Goal: Task Accomplishment & Management: Use online tool/utility

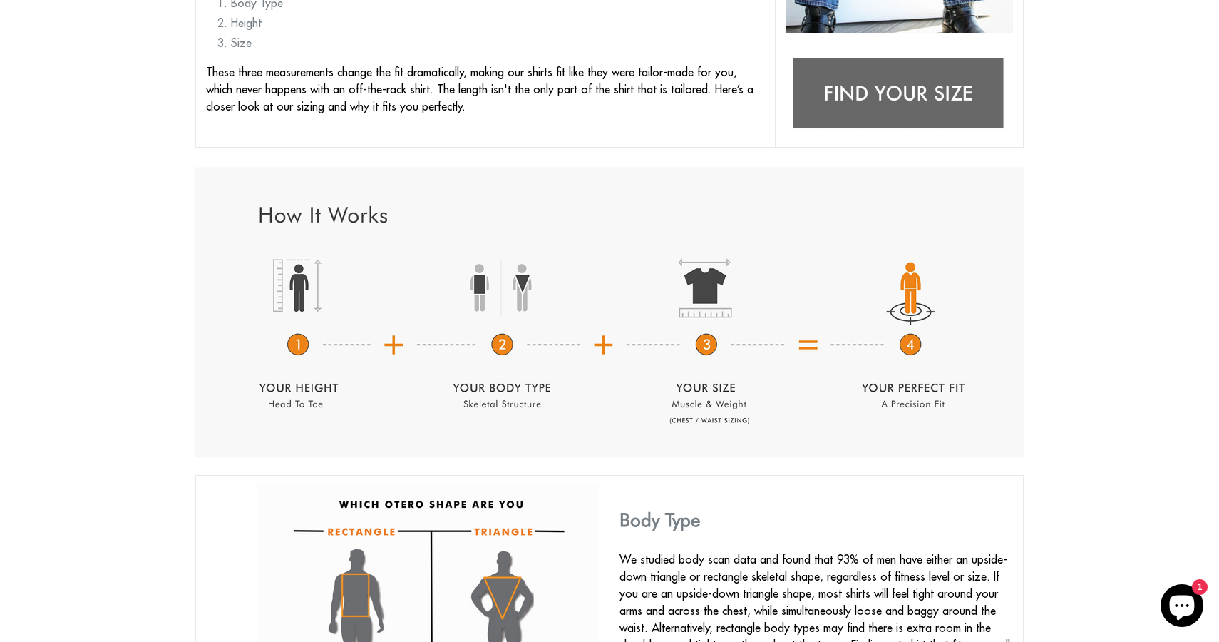
scroll to position [503, 0]
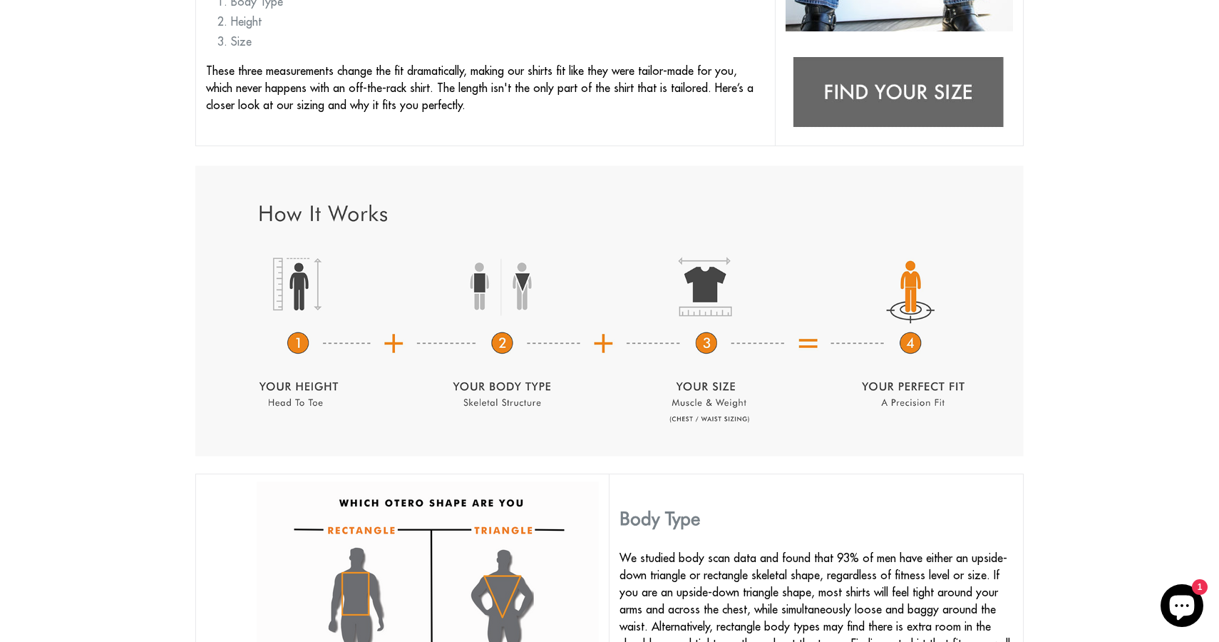
click at [888, 86] on img at bounding box center [898, 93] width 227 height 90
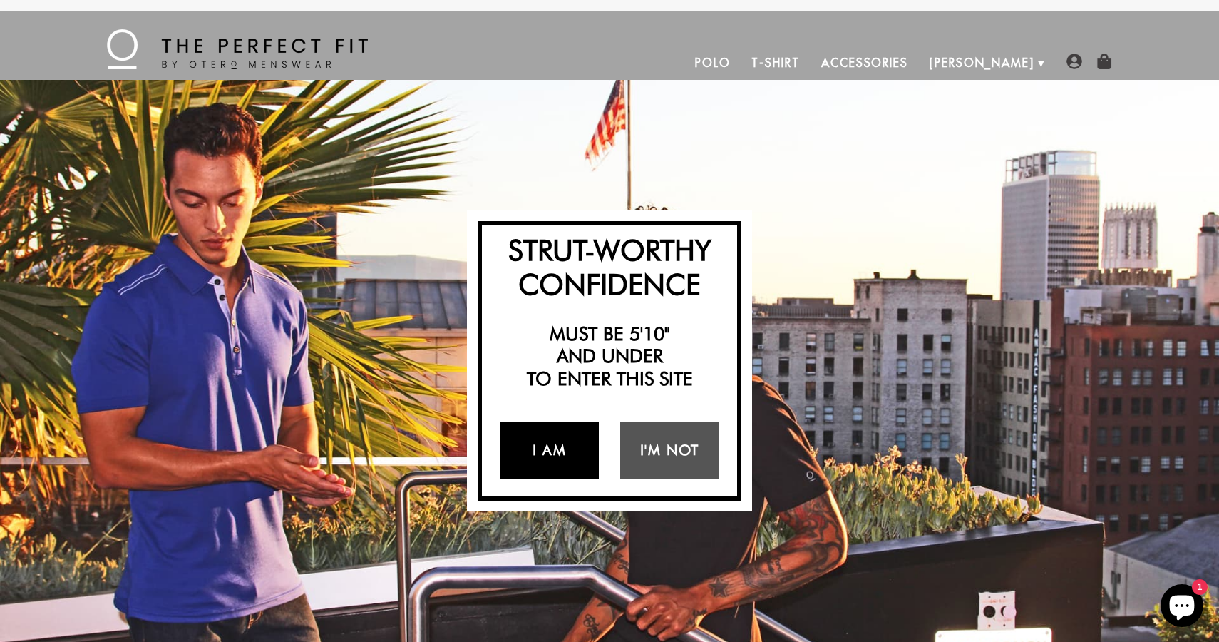
click at [544, 455] on link "I Am" at bounding box center [549, 449] width 99 height 57
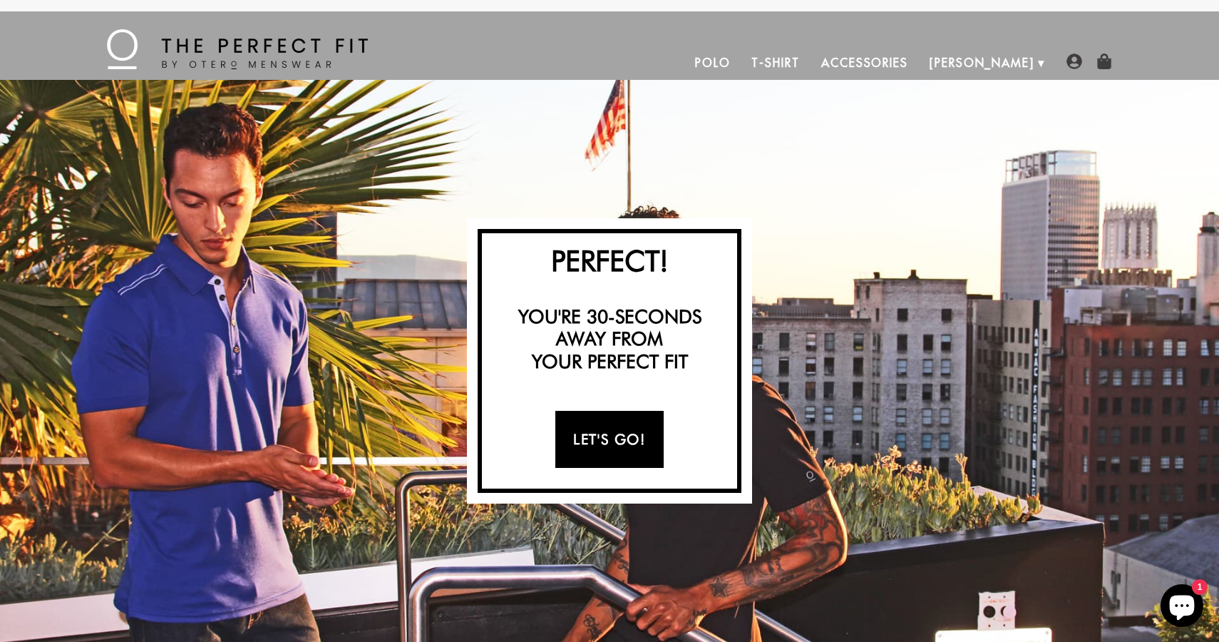
click at [613, 431] on link "Let's Go!" at bounding box center [609, 439] width 108 height 57
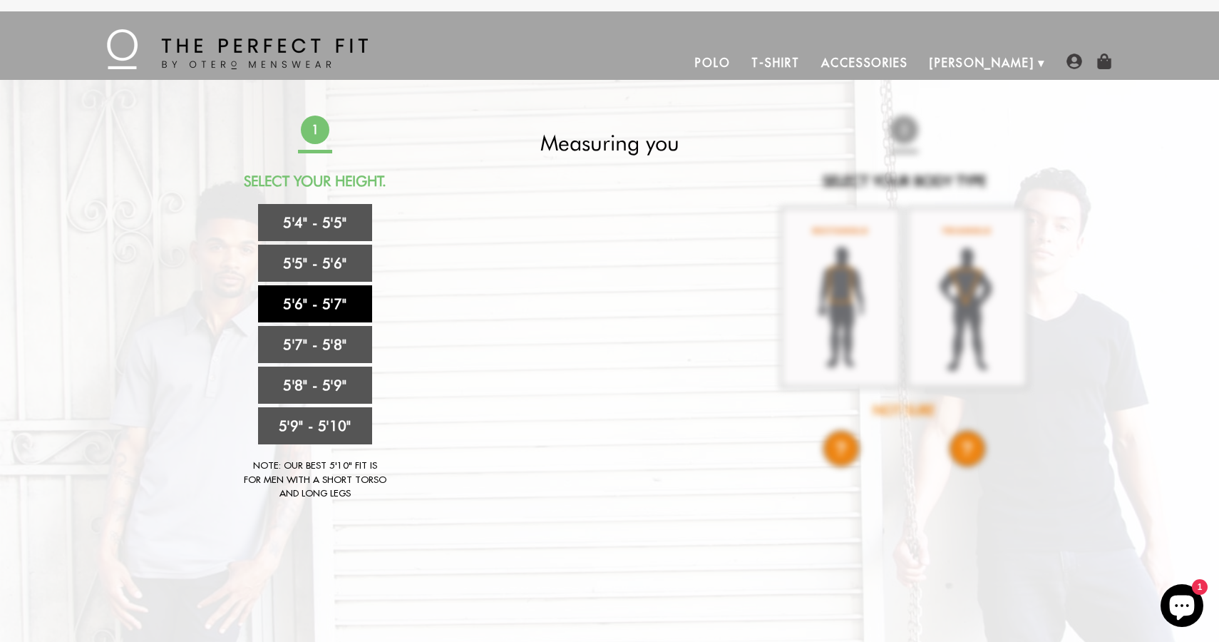
click at [349, 303] on link "5'6" - 5'7"" at bounding box center [315, 303] width 114 height 37
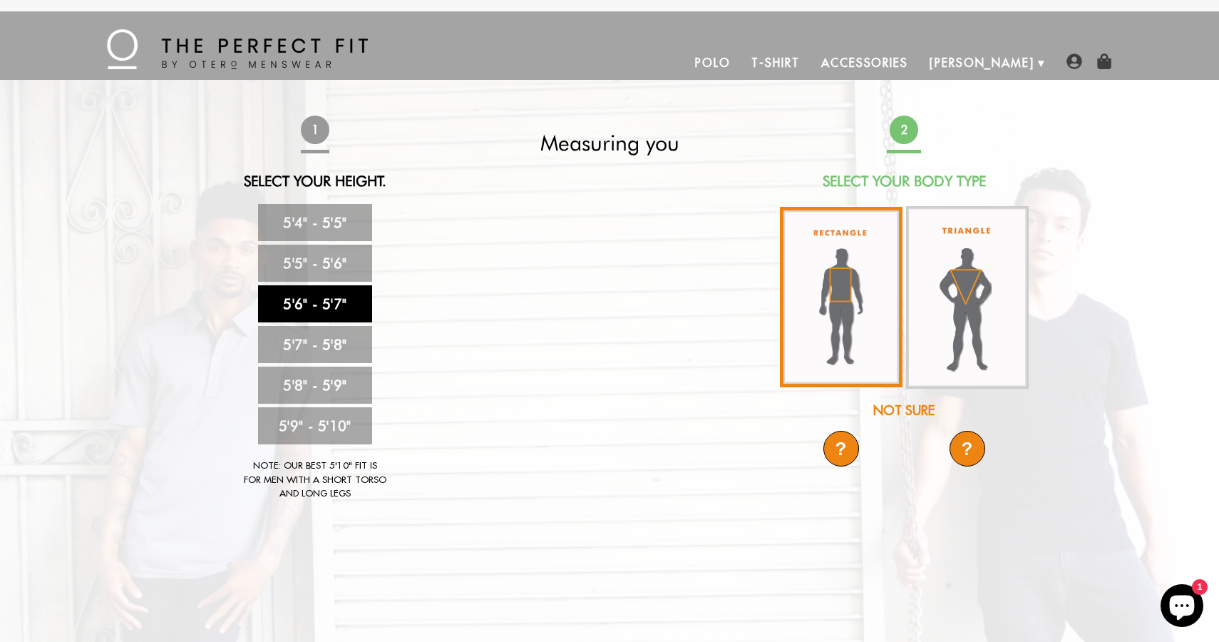
click at [873, 283] on img at bounding box center [841, 297] width 123 height 180
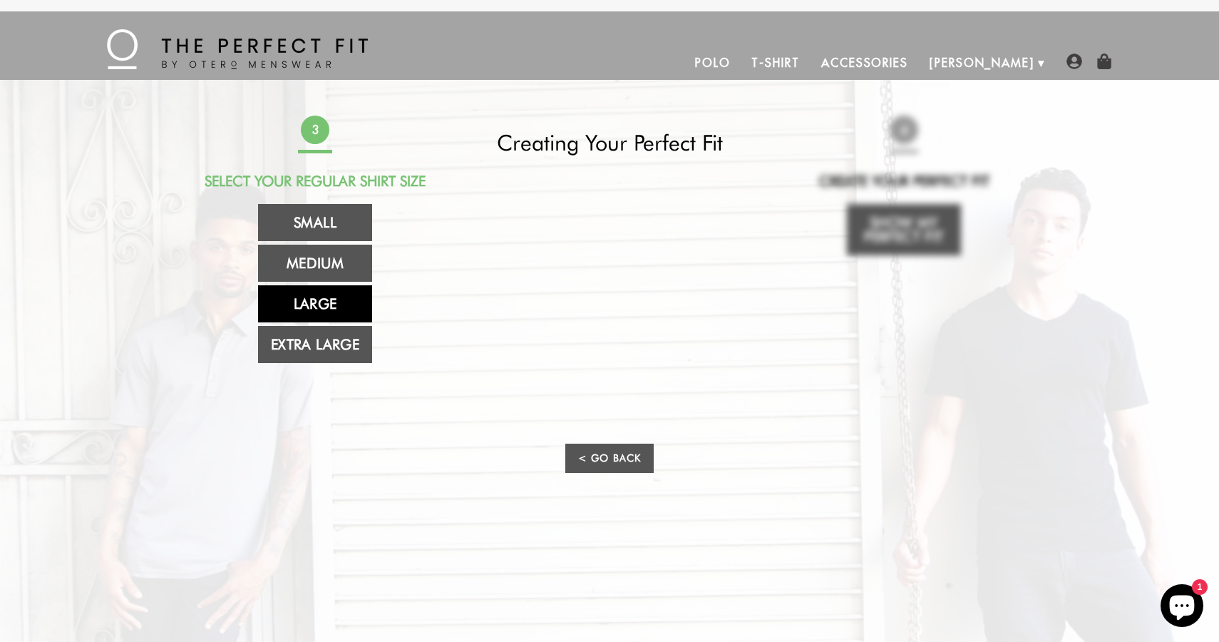
click at [340, 302] on link "Large" at bounding box center [315, 303] width 114 height 37
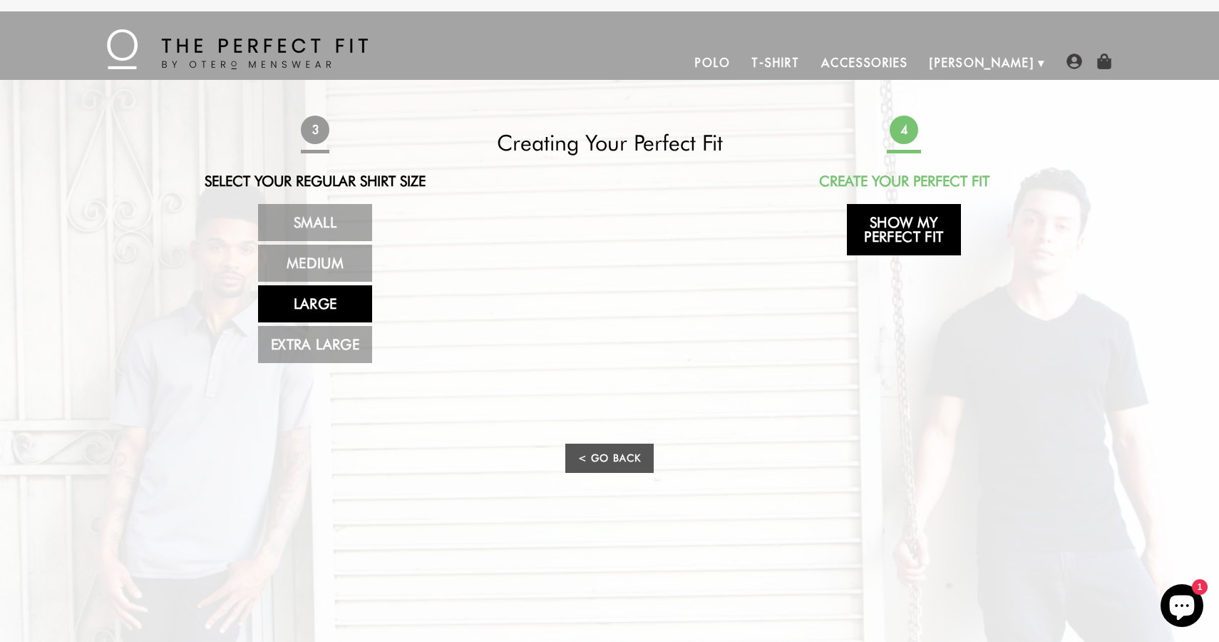
click at [916, 227] on link "Show My Perfect Fit" at bounding box center [904, 229] width 114 height 51
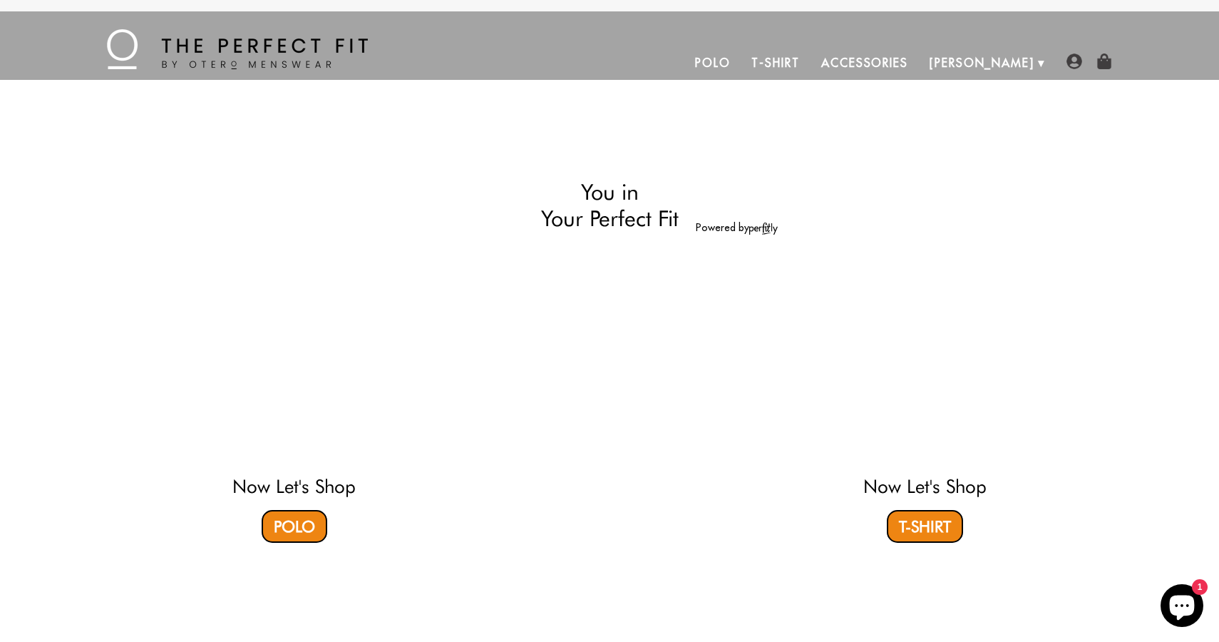
select select "56-57"
select select "L"
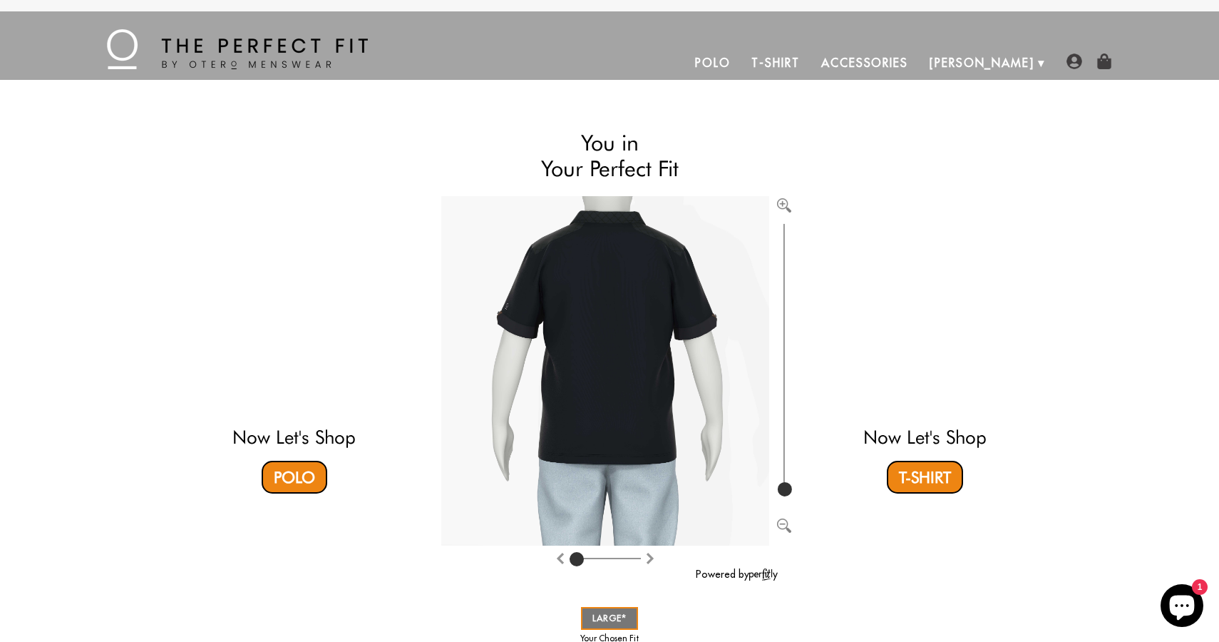
drag, startPoint x: 614, startPoint y: 557, endPoint x: 569, endPoint y: 549, distance: 45.6
type input "0"
click at [569, 549] on div at bounding box center [605, 559] width 328 height 29
click at [933, 477] on link "T-Shirt" at bounding box center [925, 476] width 76 height 33
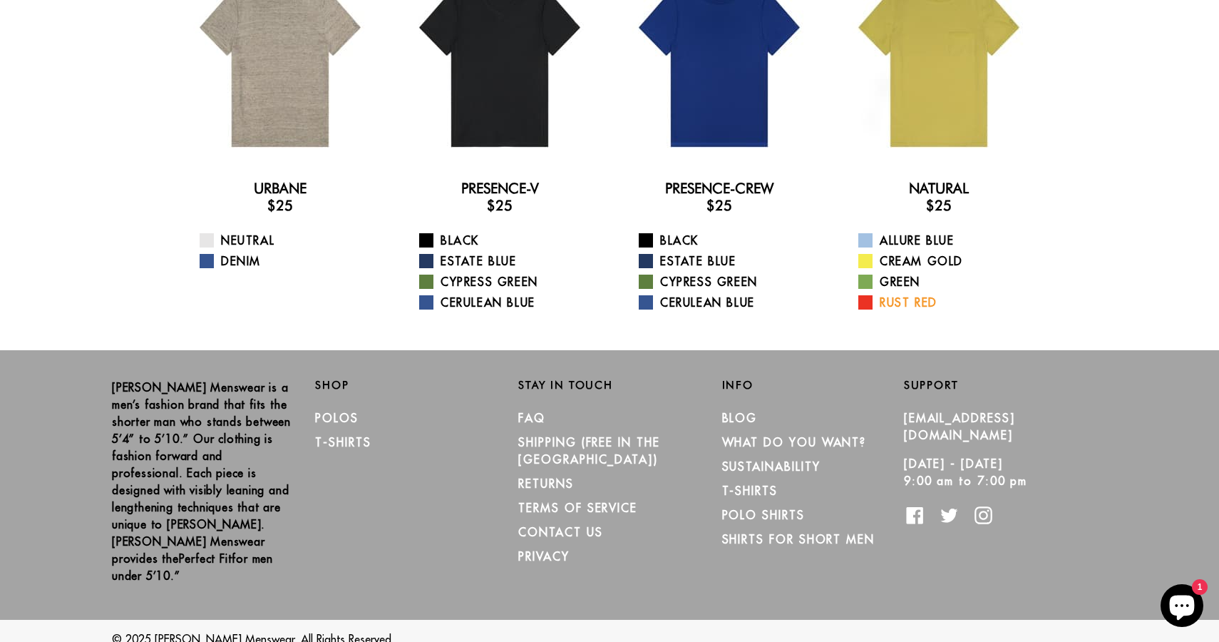
scroll to position [150, 0]
